Goal: Task Accomplishment & Management: Manage account settings

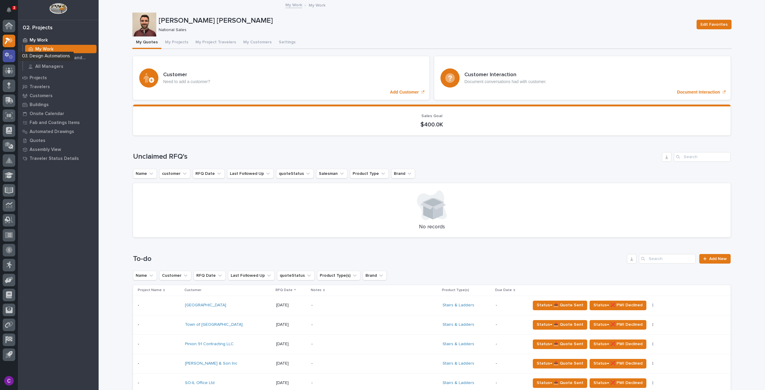
click at [10, 53] on icon at bounding box center [9, 55] width 9 height 7
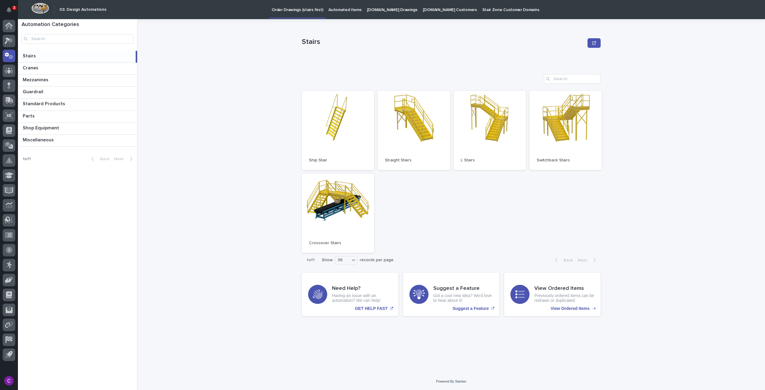
click at [367, 6] on p "[DOMAIN_NAME] Drawings" at bounding box center [392, 6] width 50 height 13
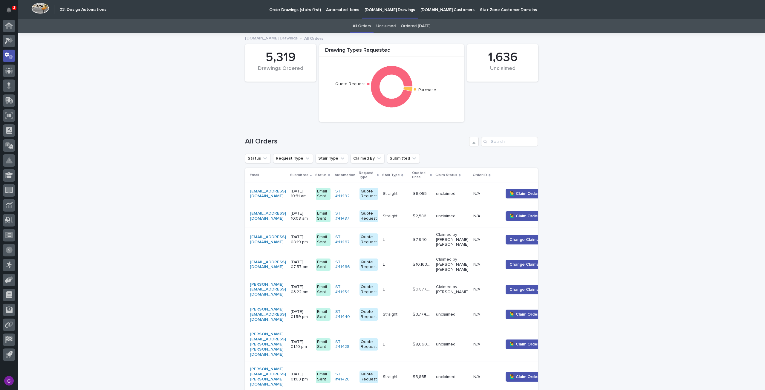
click at [340, 9] on p "Automated Items" at bounding box center [342, 6] width 33 height 13
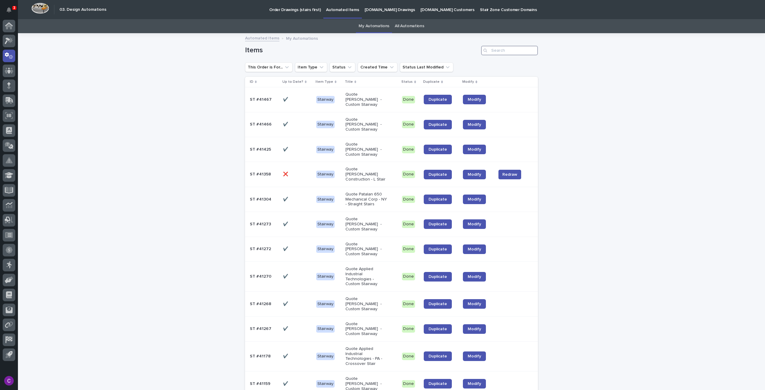
click at [507, 50] on input "Search" at bounding box center [509, 51] width 57 height 10
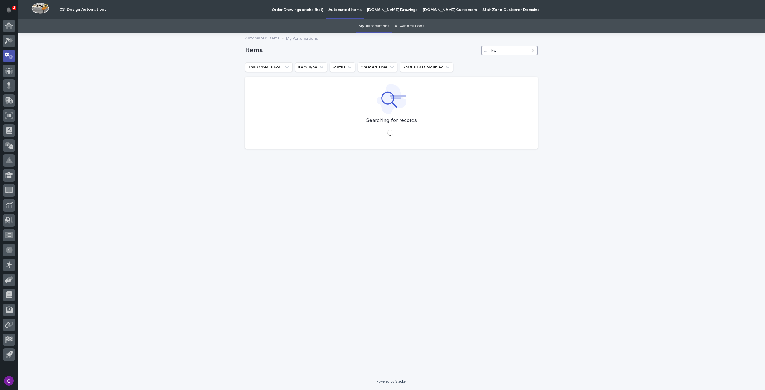
type input "k"
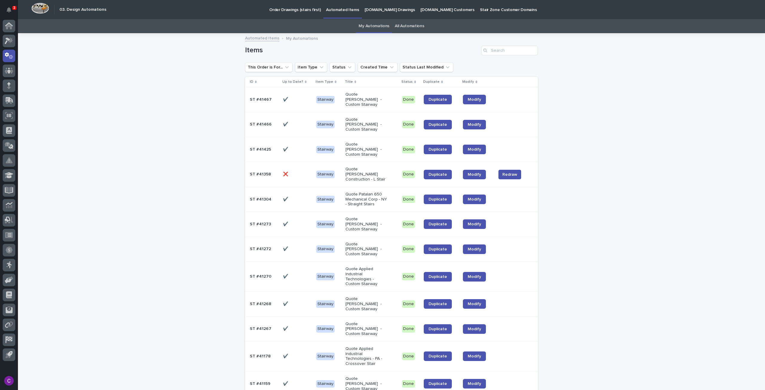
click at [378, 4] on p "[DOMAIN_NAME] Drawings" at bounding box center [389, 6] width 50 height 13
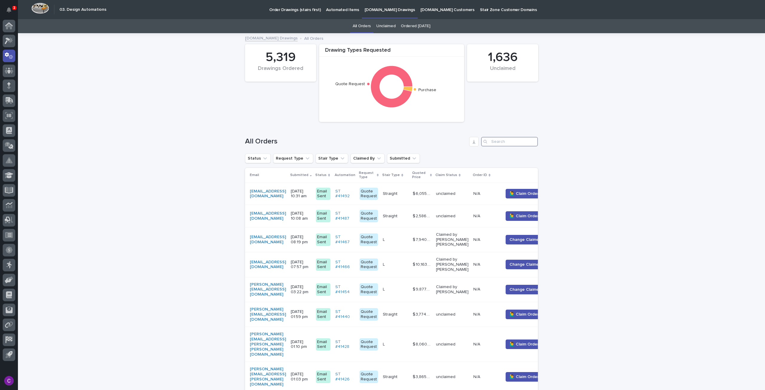
click at [502, 140] on input "Search" at bounding box center [509, 142] width 57 height 10
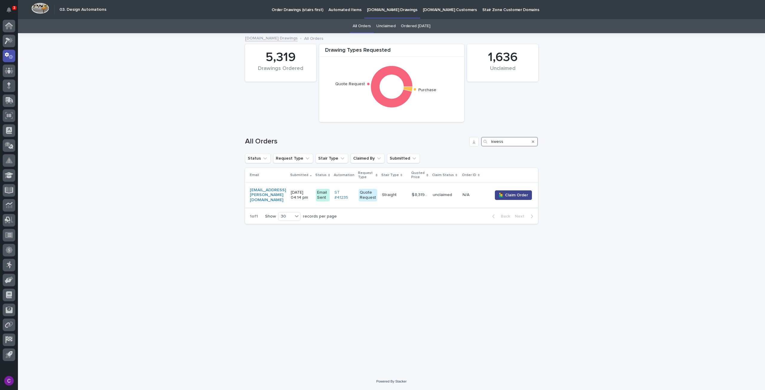
type input "kwess"
click at [514, 194] on span "🙋‍♂️ Claim Order" at bounding box center [512, 195] width 29 height 6
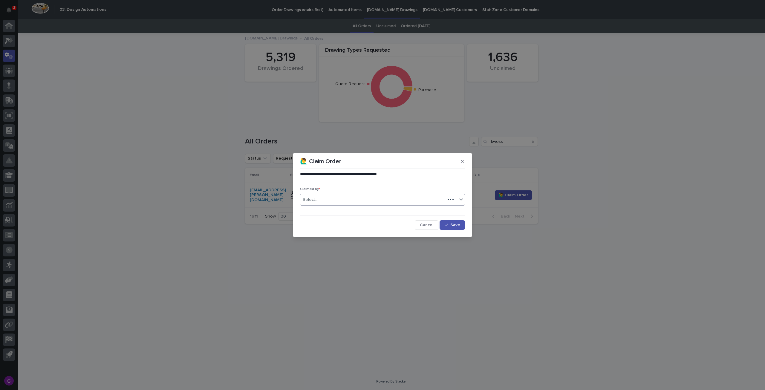
click at [353, 198] on div "Select..." at bounding box center [372, 200] width 145 height 10
type input "******"
click at [350, 211] on div "[PERSON_NAME] [PERSON_NAME]" at bounding box center [382, 211] width 164 height 10
click at [450, 224] on div "button" at bounding box center [447, 225] width 6 height 4
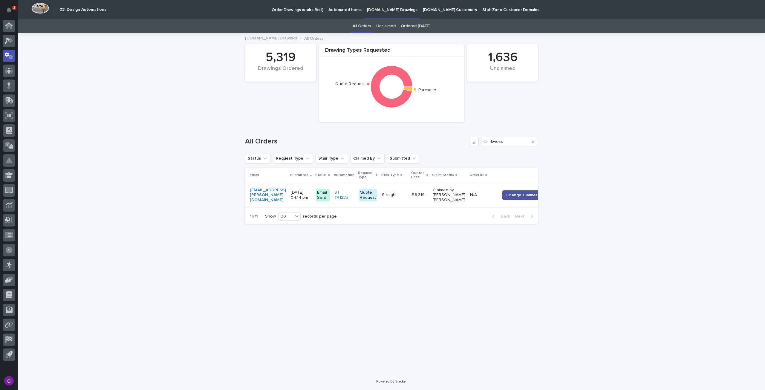
click at [413, 199] on div "$ 8,319.00 $ 8,319.00" at bounding box center [420, 195] width 16 height 10
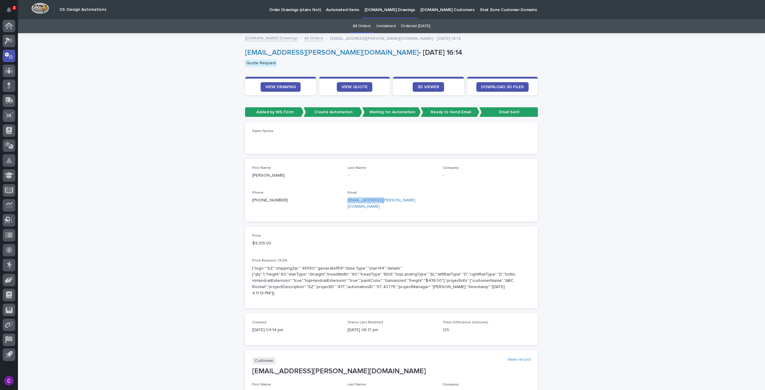
drag, startPoint x: 382, startPoint y: 199, endPoint x: 343, endPoint y: 201, distance: 38.6
click at [343, 201] on div "First Name [PERSON_NAME] Last Name - Company - Phone [PHONE_NUMBER] Email [EMAI…" at bounding box center [391, 190] width 278 height 49
copy link "[EMAIL_ADDRESS][PERSON_NAME][DOMAIN_NAME]"
click at [288, 85] on span "VIEW DRAWING" at bounding box center [280, 87] width 30 height 4
click at [351, 84] on link "VIEW QUOTE" at bounding box center [355, 87] width 36 height 10
